Goal: Task Accomplishment & Management: Manage account settings

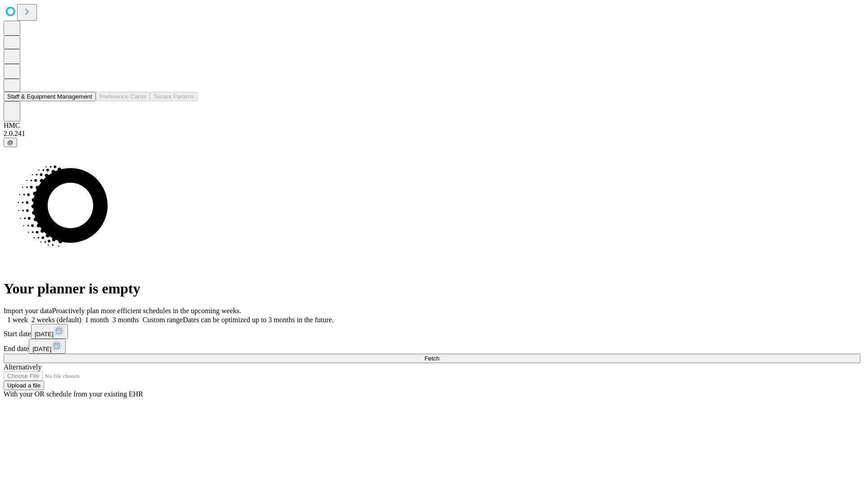
click at [86, 101] on button "Staff & Equipment Management" at bounding box center [50, 96] width 92 height 9
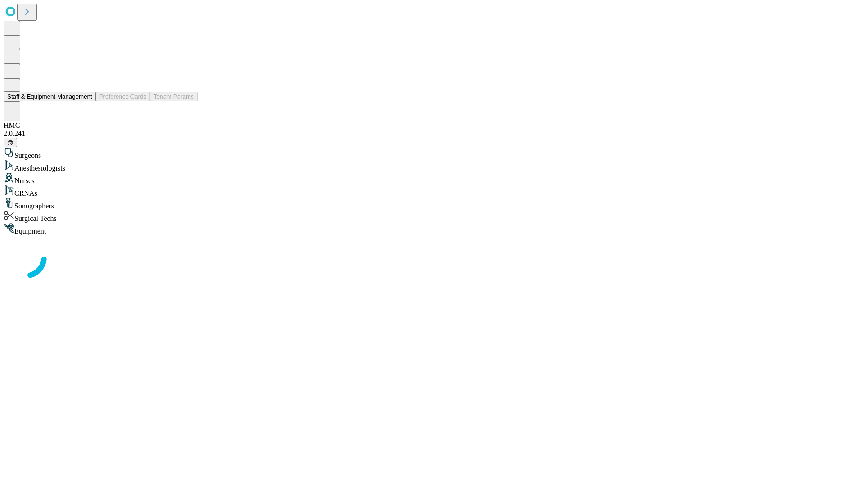
click at [86, 101] on button "Staff & Equipment Management" at bounding box center [50, 96] width 92 height 9
